Goal: Complete application form: Complete application form

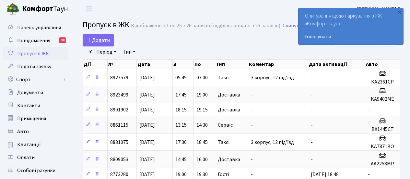
select select "25"
click at [98, 42] on span "Додати" at bounding box center [98, 40] width 23 height 7
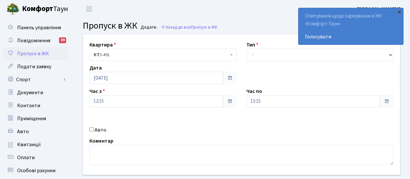
click at [399, 9] on div "×" at bounding box center [399, 12] width 6 height 6
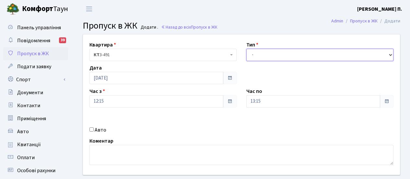
click at [393, 55] on select "- Доставка Таксі Гості Сервіс" at bounding box center [319, 55] width 147 height 12
select select "2"
click at [246, 49] on select "- Доставка Таксі Гості Сервіс" at bounding box center [319, 55] width 147 height 12
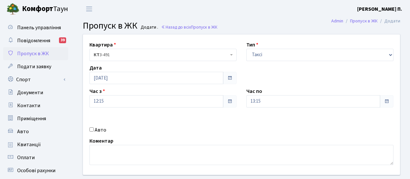
click at [99, 130] on label "Авто" at bounding box center [101, 130] width 12 height 8
click at [94, 130] on input "Авто" at bounding box center [91, 129] width 4 height 4
checkbox input "true"
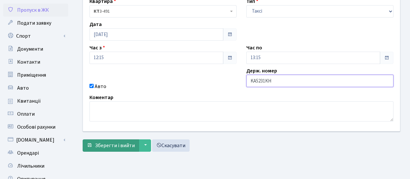
scroll to position [97, 0]
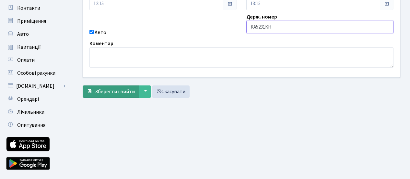
type input "KA5231KH"
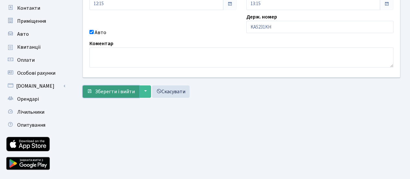
click at [113, 92] on span "Зберегти і вийти" at bounding box center [115, 91] width 40 height 7
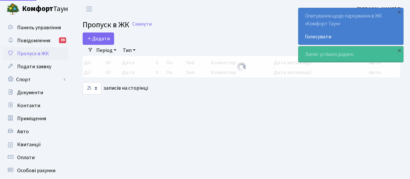
select select "25"
